Goal: Task Accomplishment & Management: Complete application form

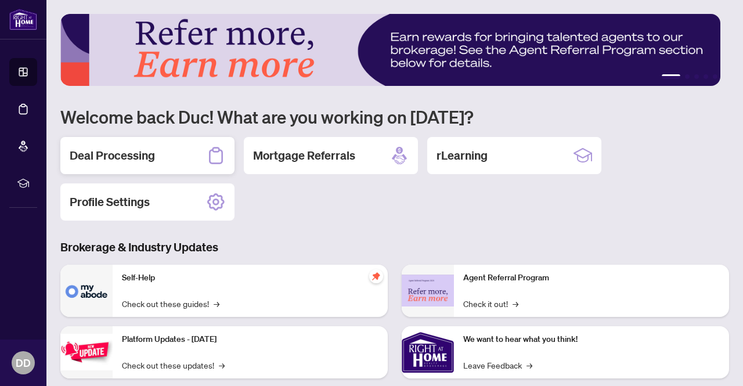
click at [123, 154] on h2 "Deal Processing" at bounding box center [112, 156] width 85 height 16
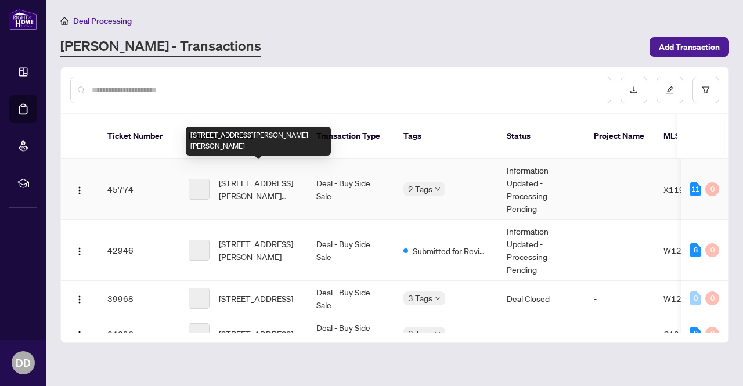
click at [249, 179] on span "[STREET_ADDRESS][PERSON_NAME][PERSON_NAME]" at bounding box center [258, 190] width 79 height 26
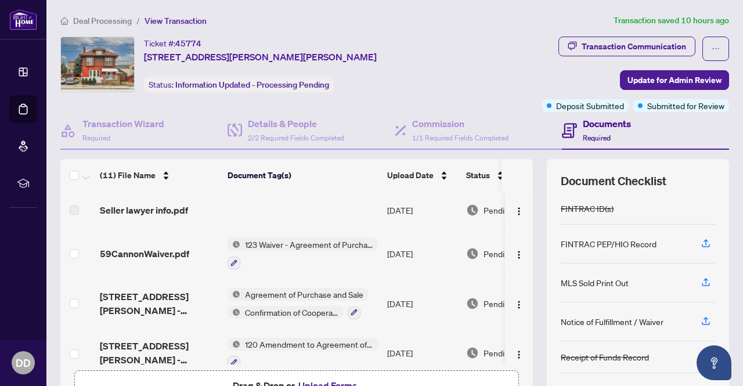
scroll to position [58, 0]
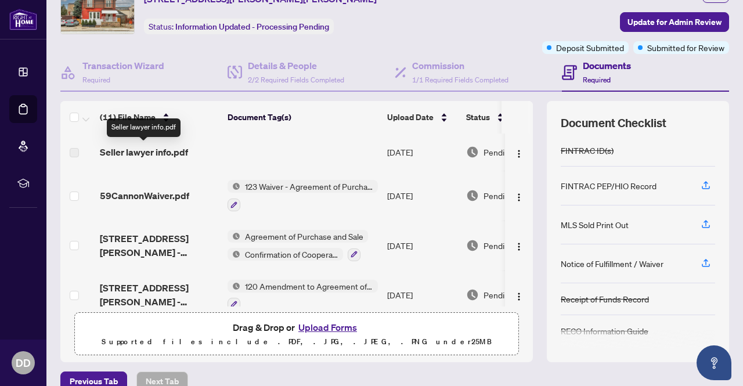
click at [173, 152] on span "Seller lawyer info.pdf" at bounding box center [144, 152] width 88 height 14
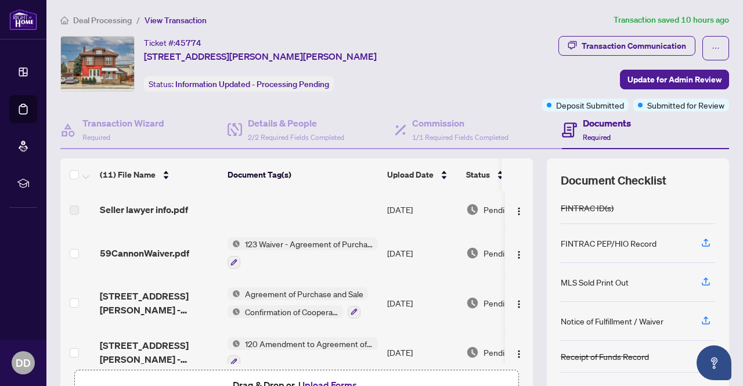
scroll to position [0, 0]
click at [113, 208] on span "Seller lawyer info.pdf" at bounding box center [144, 210] width 88 height 14
click at [74, 208] on label at bounding box center [74, 210] width 9 height 13
click at [515, 208] on img "button" at bounding box center [519, 211] width 9 height 9
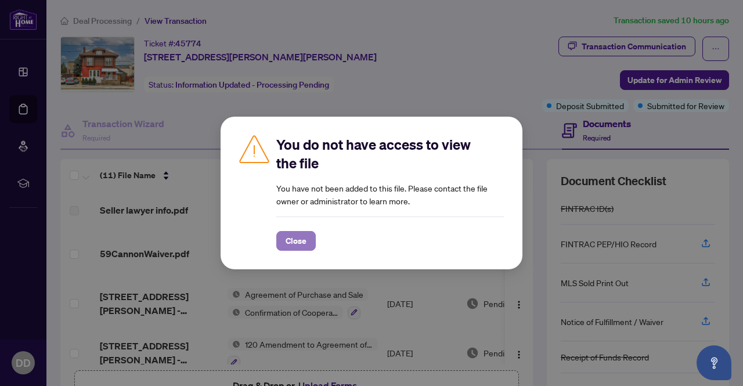
click at [303, 242] on span "Close" at bounding box center [296, 241] width 21 height 19
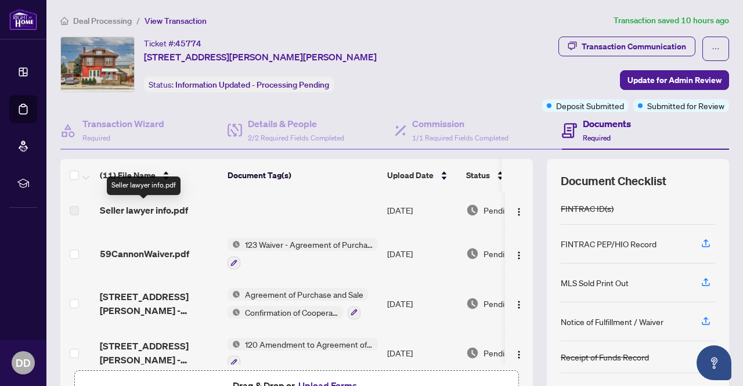
click at [155, 208] on span "Seller lawyer info.pdf" at bounding box center [144, 210] width 88 height 14
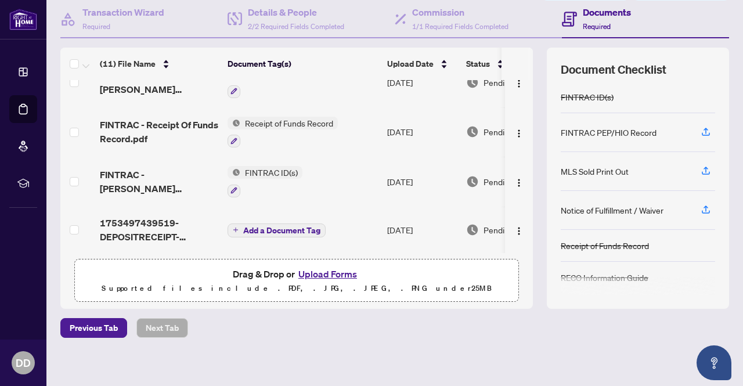
scroll to position [116, 0]
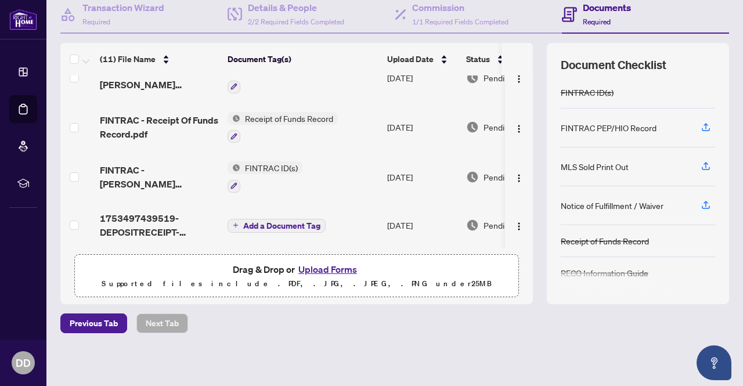
click at [317, 270] on button "Upload Forms" at bounding box center [328, 269] width 66 height 15
click at [325, 269] on button "Upload Forms" at bounding box center [328, 269] width 66 height 15
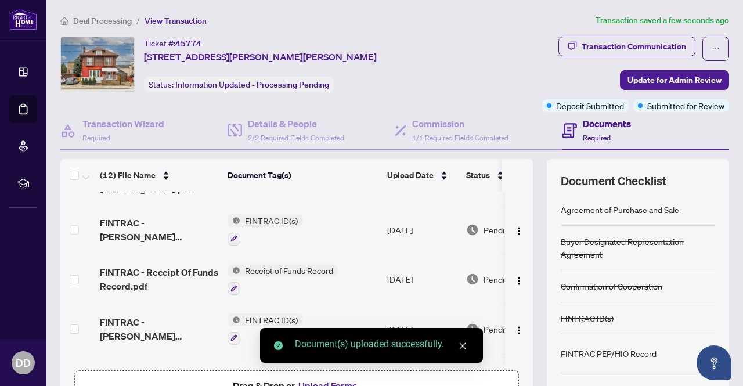
scroll to position [386, 0]
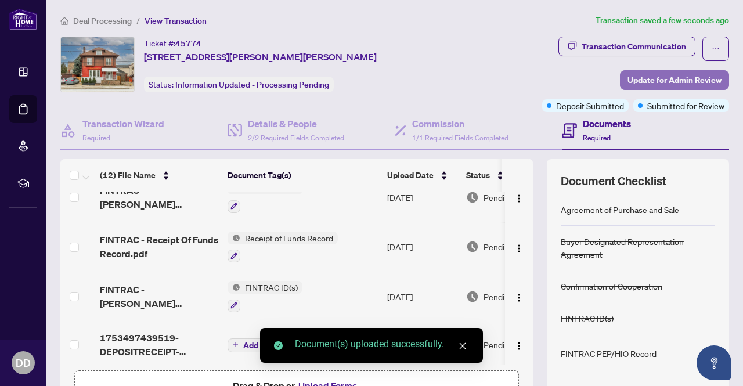
click at [652, 80] on span "Update for Admin Review" at bounding box center [675, 80] width 94 height 19
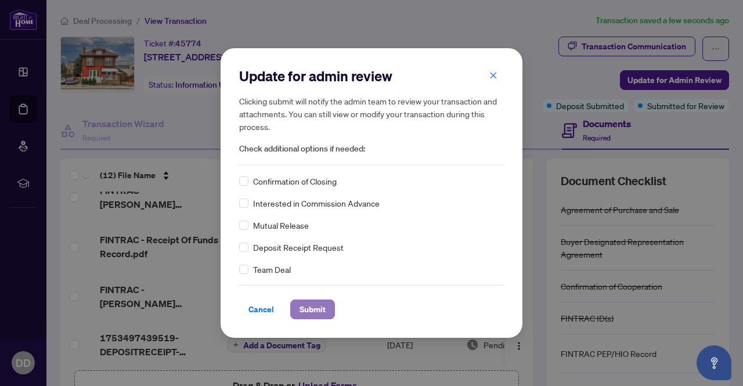
click at [304, 309] on span "Submit" at bounding box center [313, 309] width 26 height 19
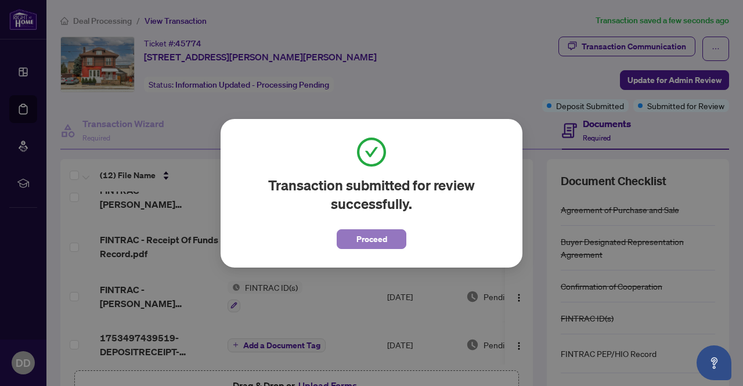
click at [362, 243] on span "Proceed" at bounding box center [372, 239] width 31 height 19
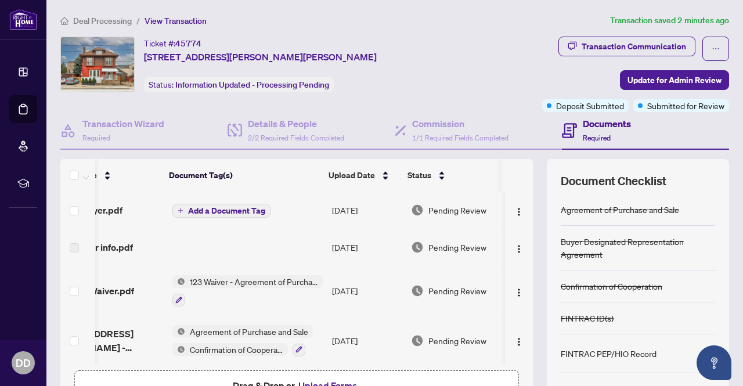
scroll to position [0, 0]
